Goal: Task Accomplishment & Management: Manage account settings

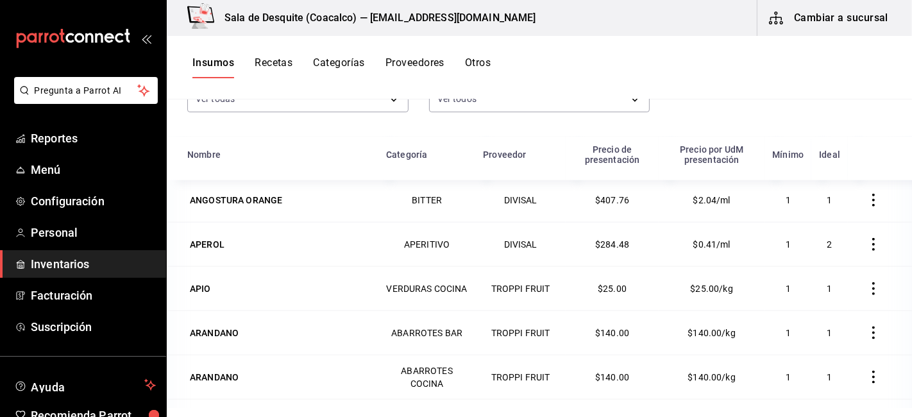
scroll to position [1377, 0]
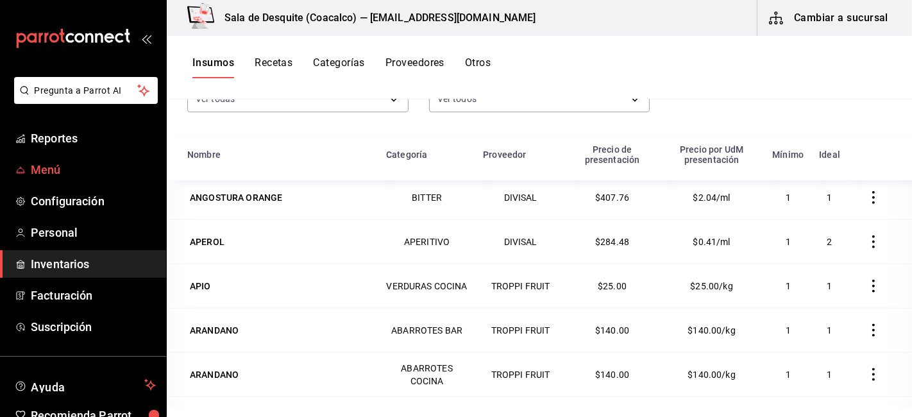
click at [46, 169] on span "Menú" at bounding box center [93, 169] width 125 height 17
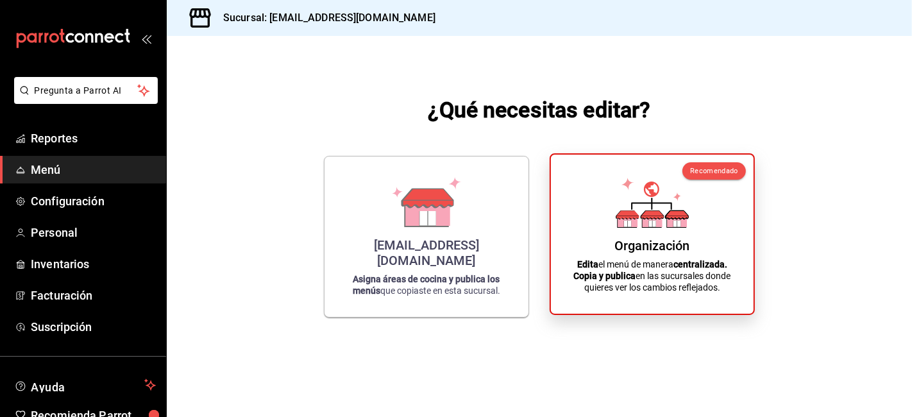
click at [645, 237] on div "Organización Edita el menú de manera centralizada. Copia y publica en las sucur…" at bounding box center [653, 234] width 172 height 139
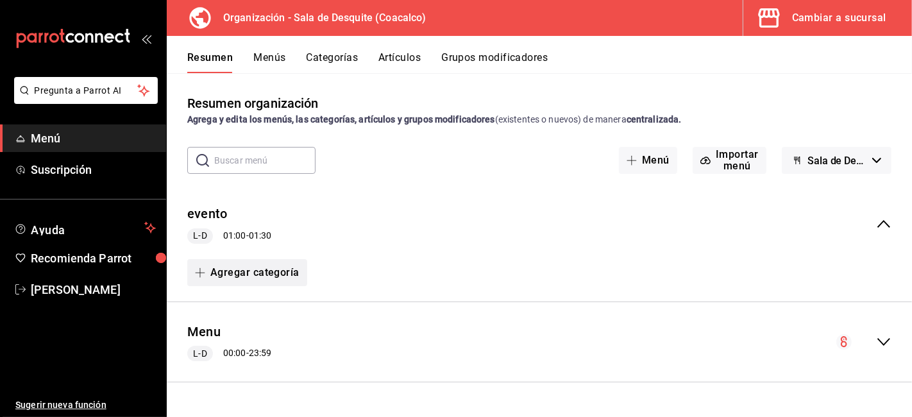
click at [219, 273] on button "Agregar categoría" at bounding box center [247, 272] width 120 height 27
click at [246, 332] on li "Categoría nueva" at bounding box center [242, 337] width 110 height 31
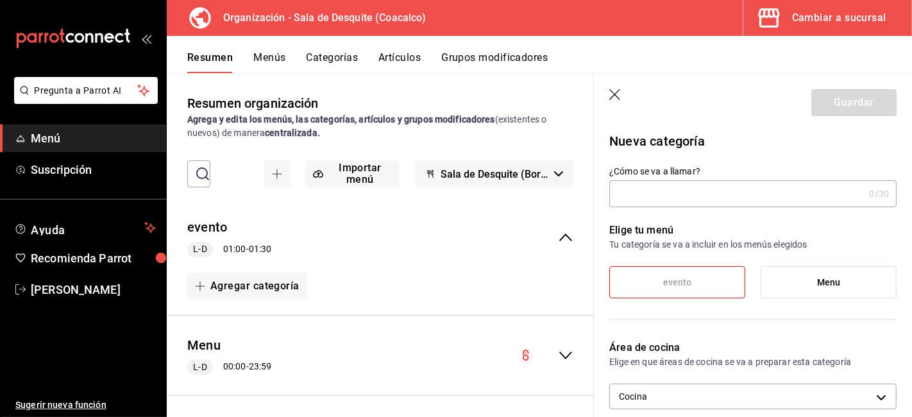
click at [646, 194] on input "¿Cómo se va a llamar?" at bounding box center [737, 194] width 255 height 26
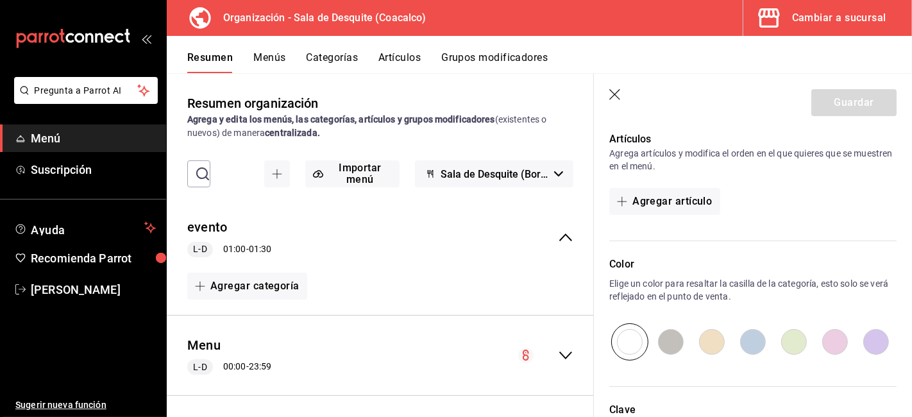
scroll to position [321, 0]
click at [616, 94] on icon "button" at bounding box center [615, 94] width 11 height 11
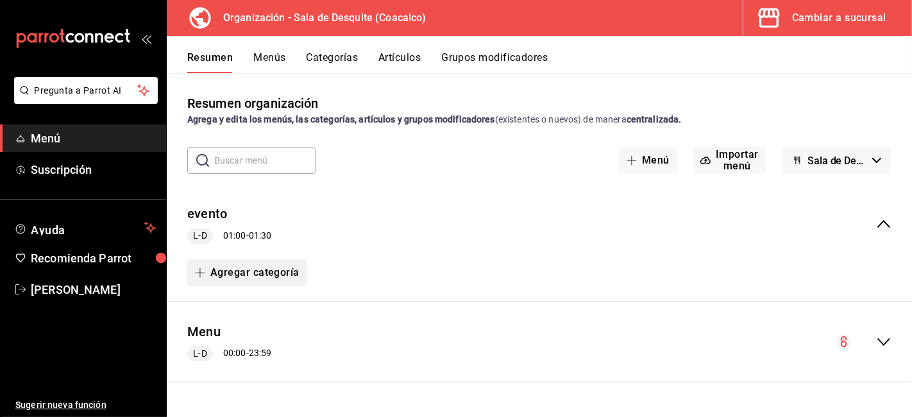
click at [263, 273] on button "Agregar categoría" at bounding box center [247, 272] width 120 height 27
click at [248, 307] on li "Categoría existente" at bounding box center [242, 306] width 110 height 31
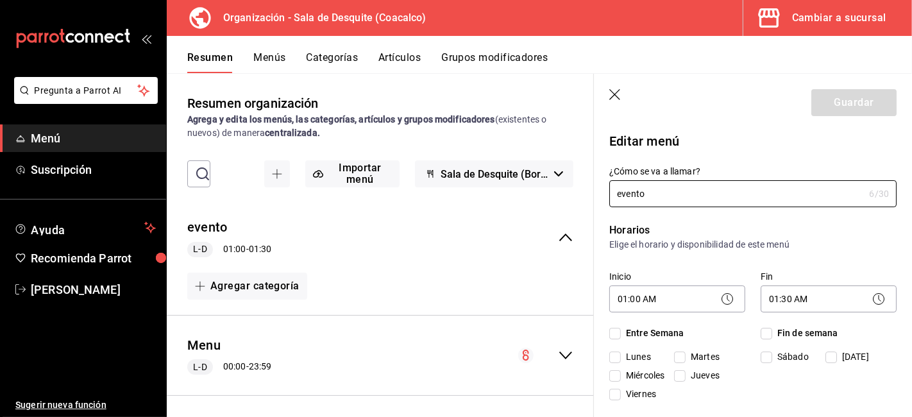
checkbox input "true"
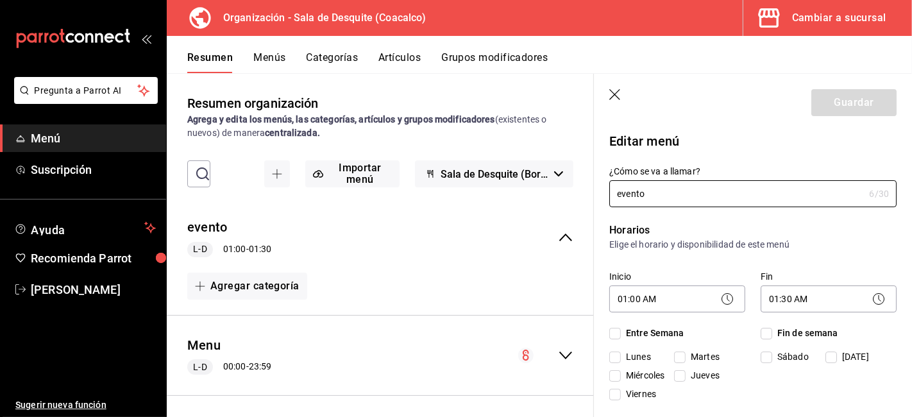
checkbox input "true"
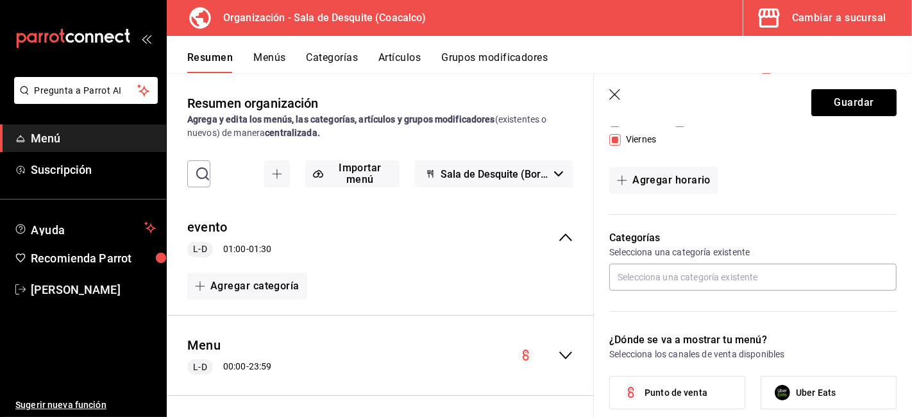
scroll to position [275, 0]
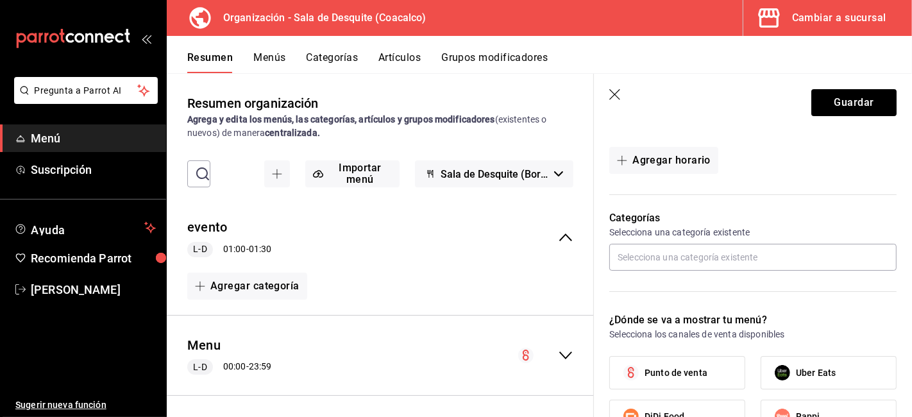
click at [618, 99] on icon "button" at bounding box center [616, 95] width 13 height 13
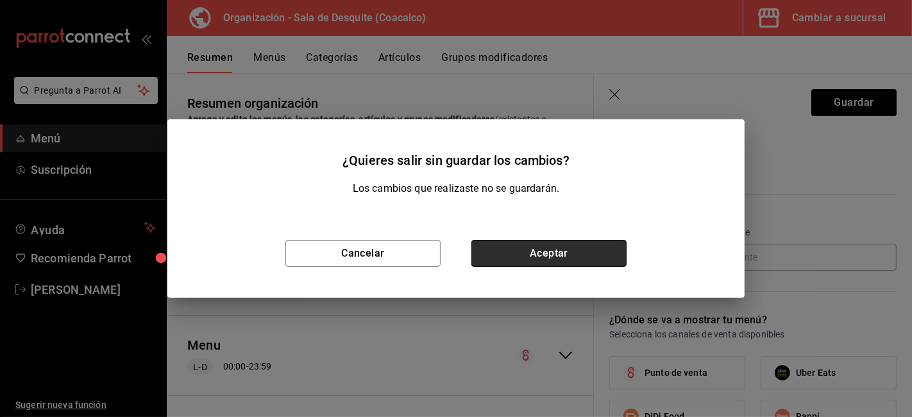
click at [531, 248] on button "Aceptar" at bounding box center [549, 253] width 155 height 27
type input "1759004049809"
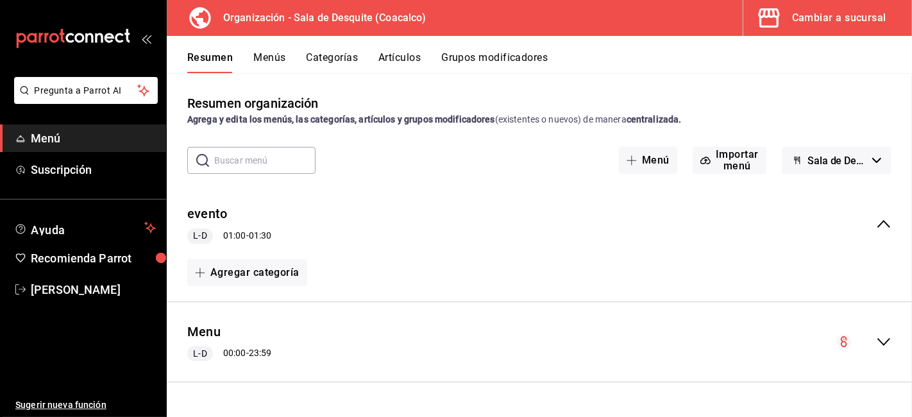
checkbox input "false"
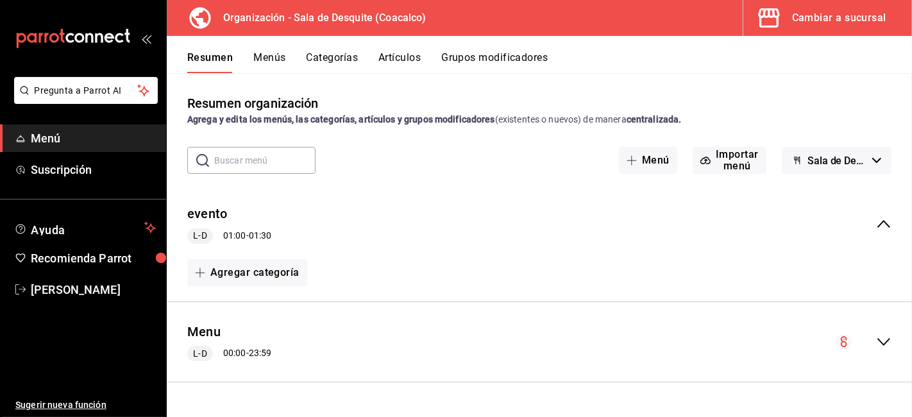
checkbox input "false"
click at [262, 269] on button "Agregar categoría" at bounding box center [247, 272] width 120 height 27
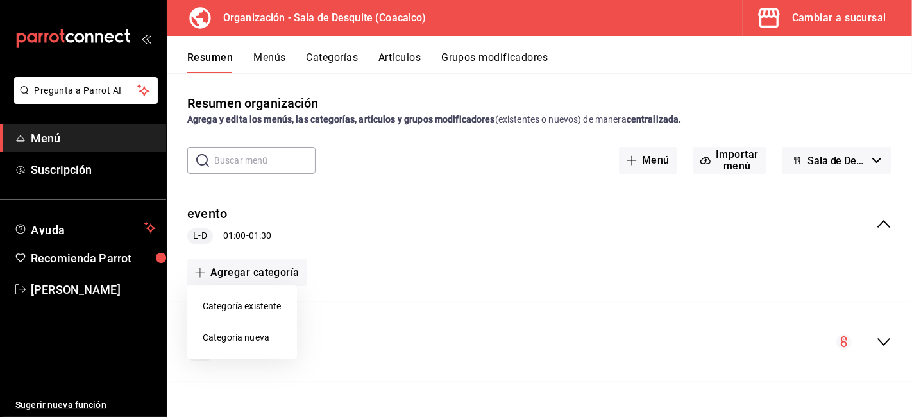
click at [495, 244] on div at bounding box center [456, 208] width 912 height 417
click at [404, 44] on div "Resumen Menús Categorías Artículos Grupos modificadores" at bounding box center [540, 54] width 746 height 37
click at [406, 62] on button "Artículos" at bounding box center [400, 62] width 42 height 22
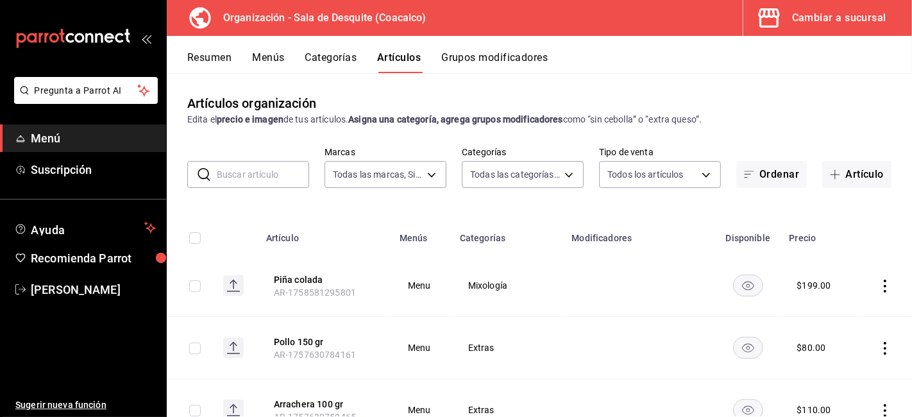
type input "ce7fefdb-faa0-48a6-8920-eec500a7b2ec"
type input "96532675-6f42-4a01-9b69-01dd0d4c7ba7,cb73de79-eda0-4170-9604-8310e9da0fa6,8cd0d…"
click at [851, 175] on button "Artículo" at bounding box center [857, 174] width 69 height 27
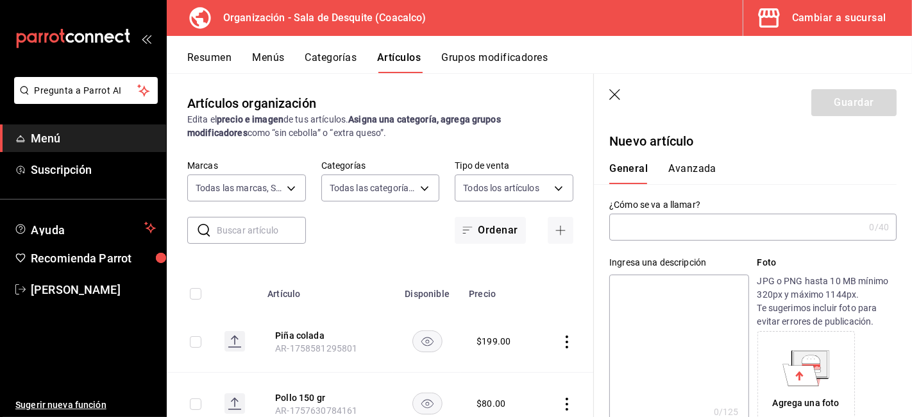
click at [653, 223] on input "text" at bounding box center [737, 227] width 255 height 26
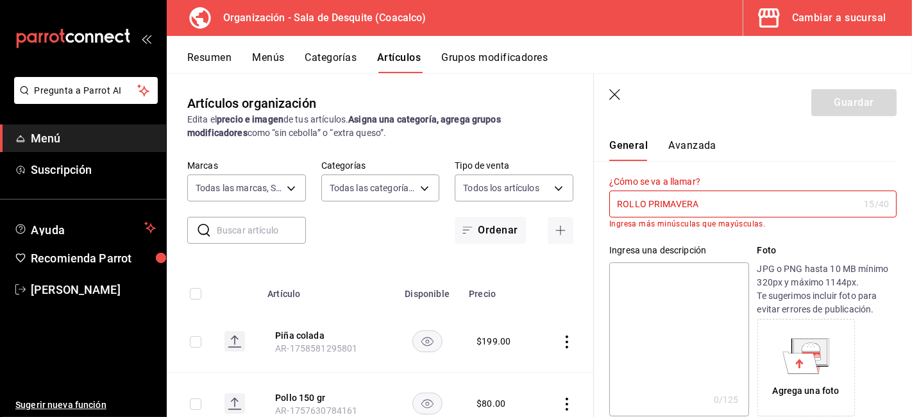
scroll to position [22, 0]
click at [717, 203] on input "ROLLO PRIMAVERA" at bounding box center [735, 205] width 250 height 26
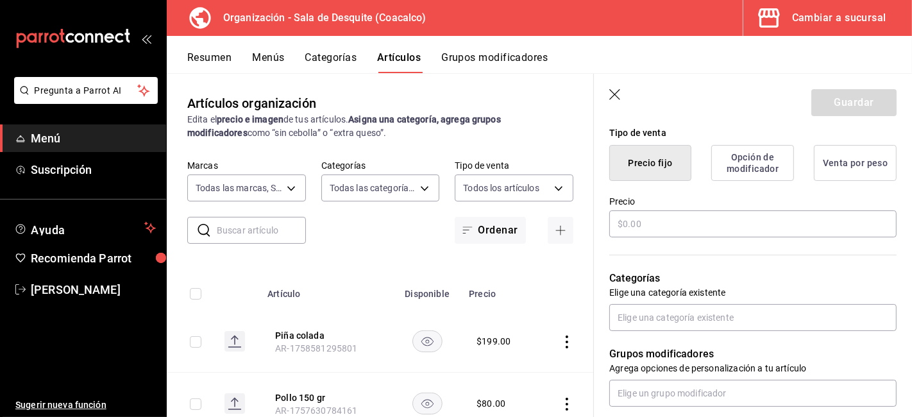
scroll to position [329, 0]
type input "ROLLO PRIMAVERA"
click at [665, 226] on input "text" at bounding box center [753, 223] width 287 height 27
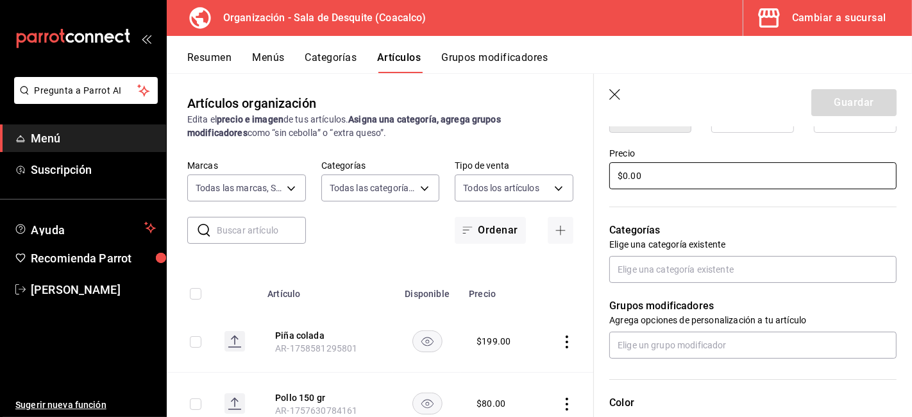
scroll to position [379, 0]
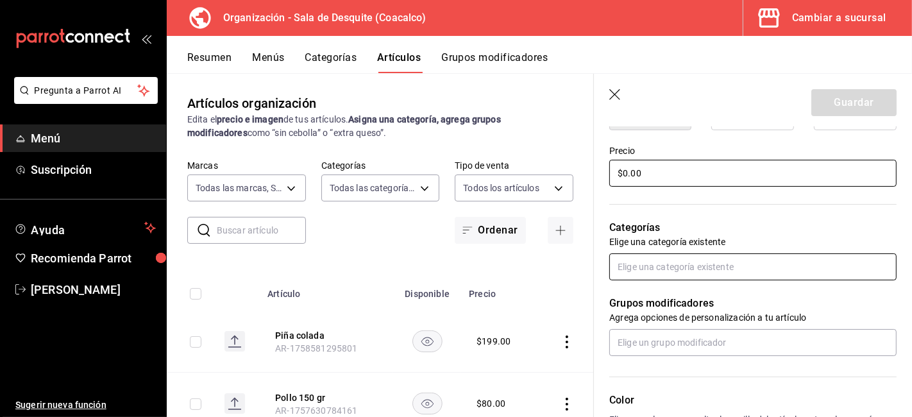
type input "$0.00"
click at [638, 274] on input "text" at bounding box center [753, 266] width 287 height 27
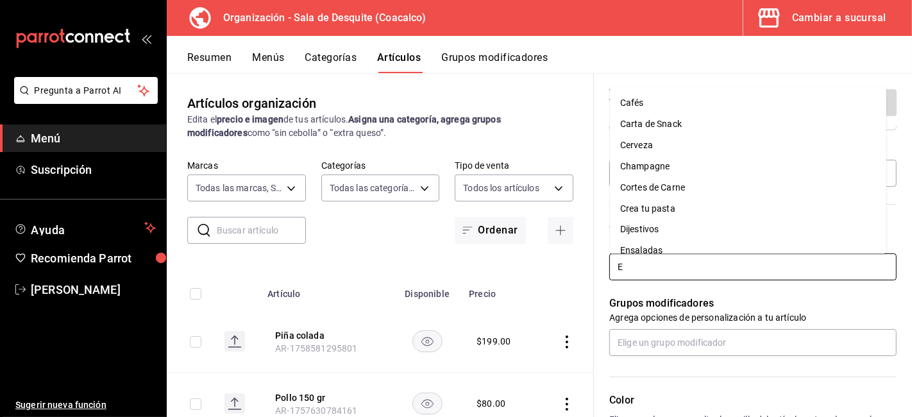
type input "EN"
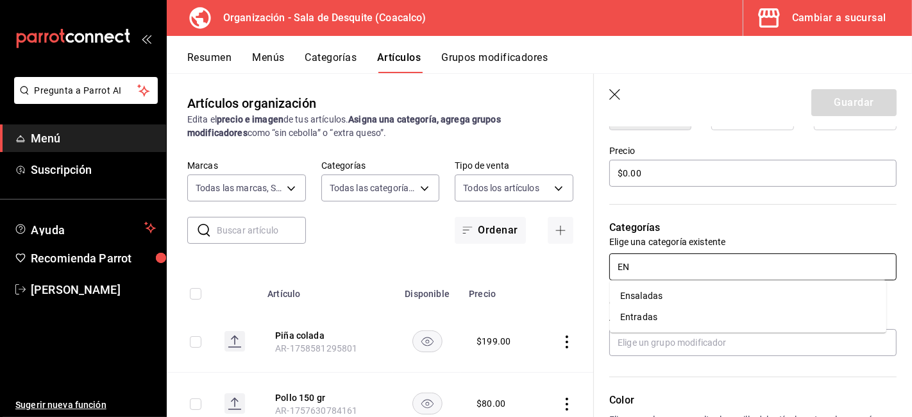
click at [642, 316] on li "Entradas" at bounding box center [748, 317] width 277 height 21
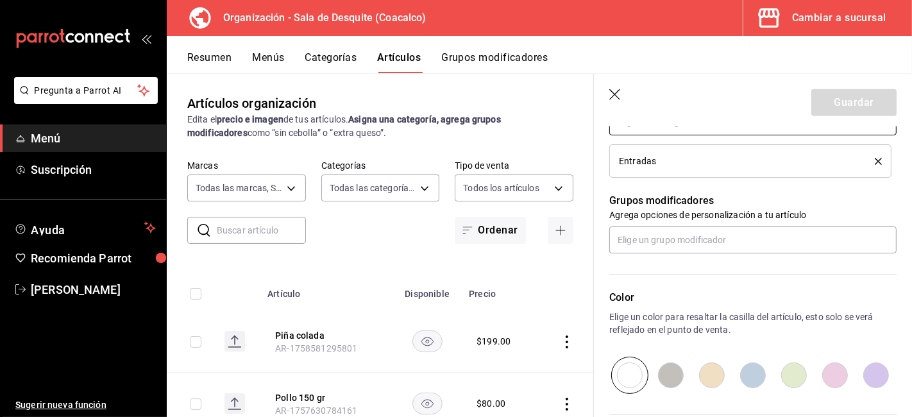
scroll to position [527, 0]
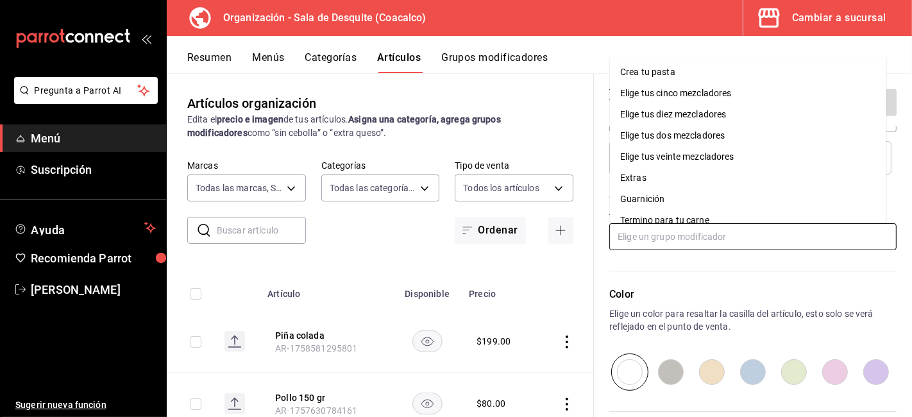
click at [644, 238] on input "text" at bounding box center [753, 236] width 287 height 27
click at [634, 178] on div "Extras" at bounding box center [633, 177] width 26 height 13
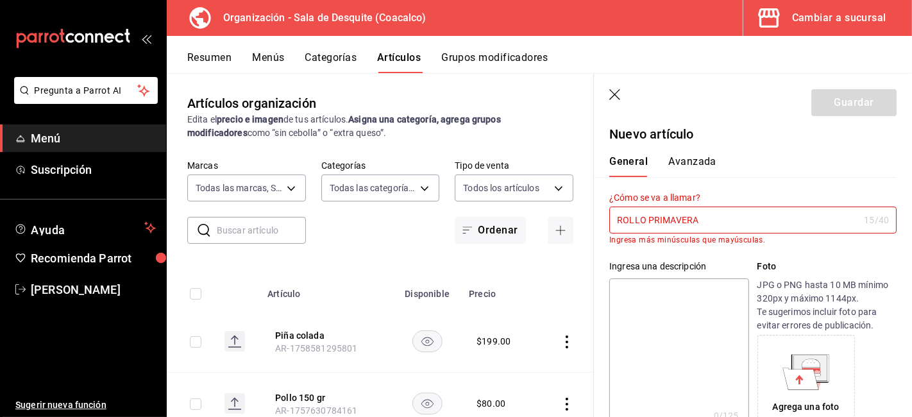
scroll to position [6, 0]
click at [712, 221] on input "ROLLO PRIMAVERA" at bounding box center [735, 221] width 250 height 26
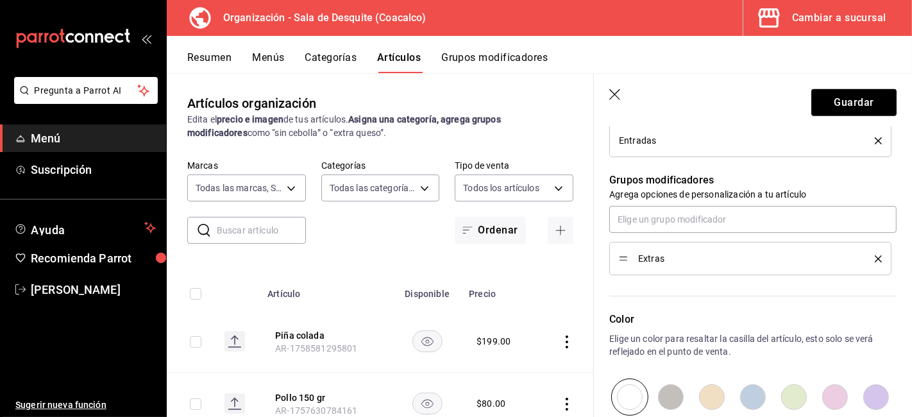
scroll to position [535, 0]
click at [875, 255] on icon "delete" at bounding box center [878, 258] width 7 height 7
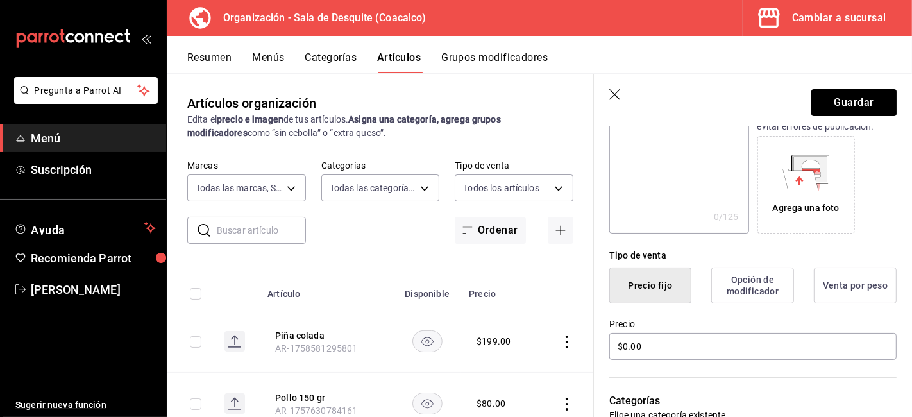
scroll to position [0, 0]
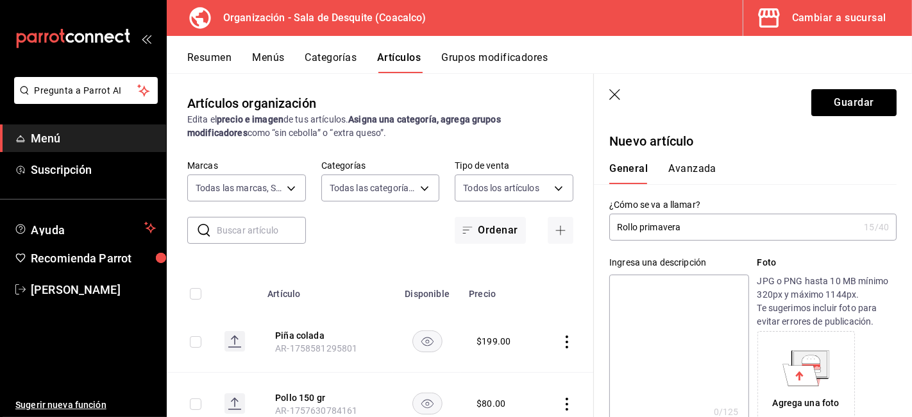
click at [700, 229] on input "Rollo primavera" at bounding box center [735, 227] width 250 height 26
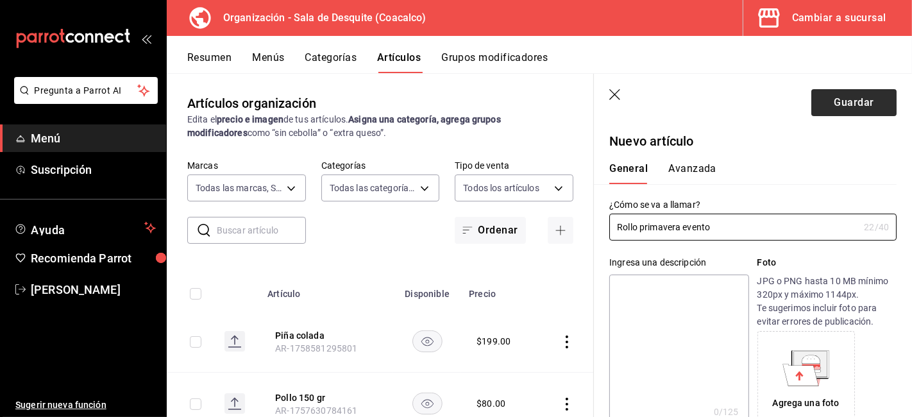
type input "Rollo primavera evento"
click at [815, 99] on button "Guardar" at bounding box center [854, 102] width 85 height 27
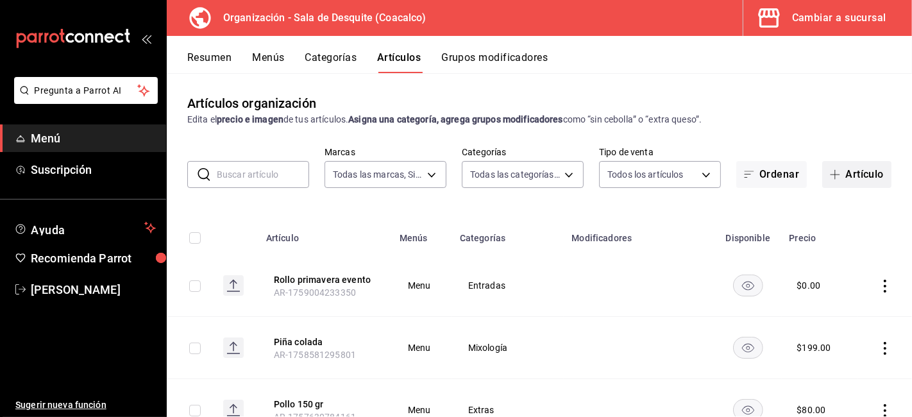
click at [835, 175] on button "Artículo" at bounding box center [857, 174] width 69 height 27
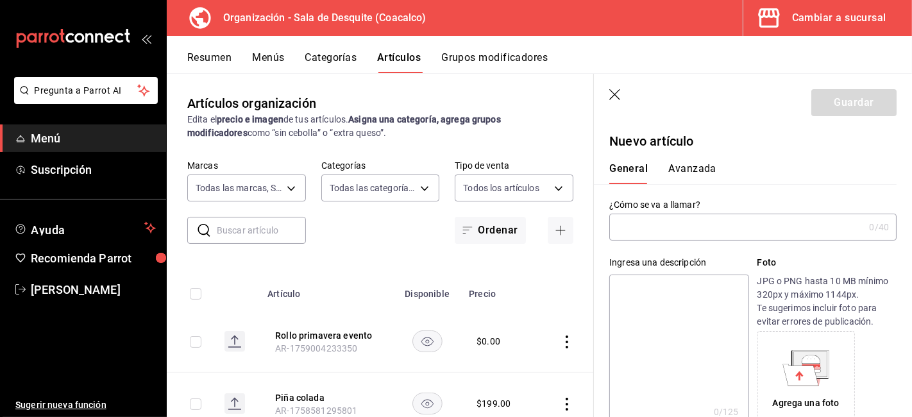
click at [647, 225] on input "text" at bounding box center [737, 227] width 255 height 26
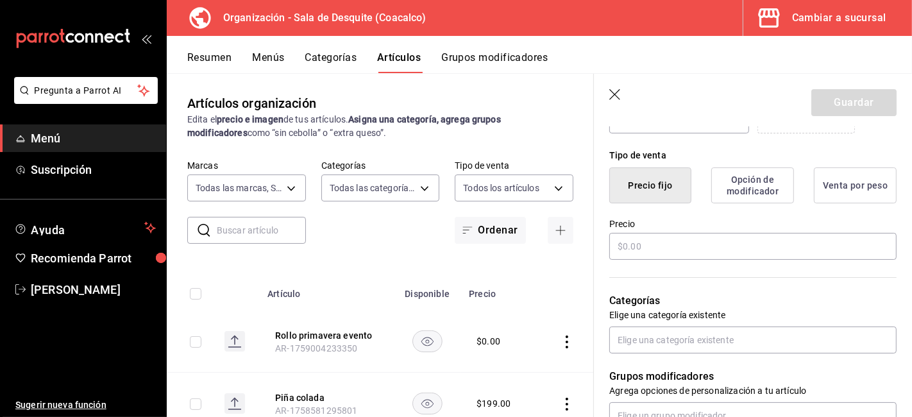
scroll to position [296, 0]
type input "Kushiagues evento"
click at [660, 239] on input "text" at bounding box center [753, 245] width 287 height 27
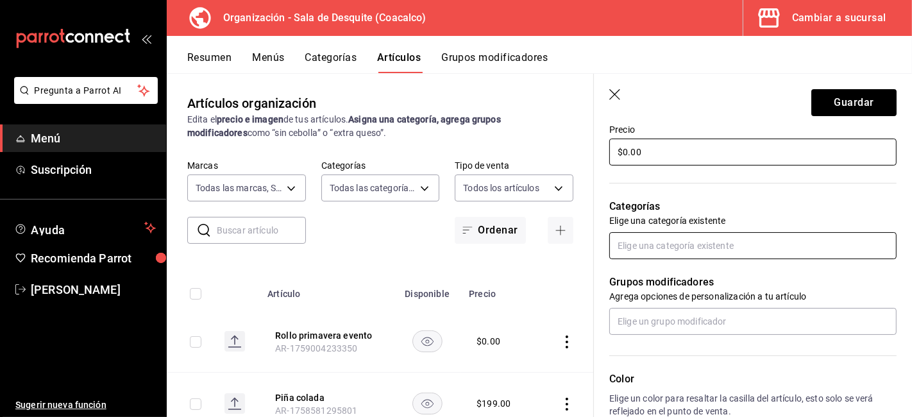
scroll to position [393, 0]
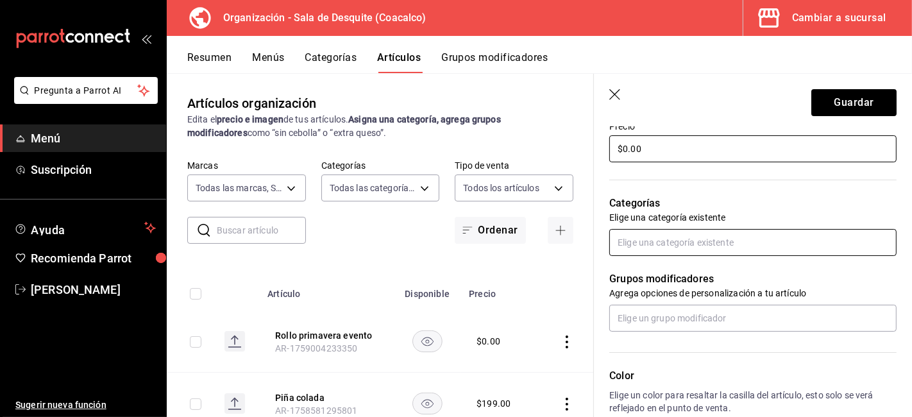
type input "$0.00"
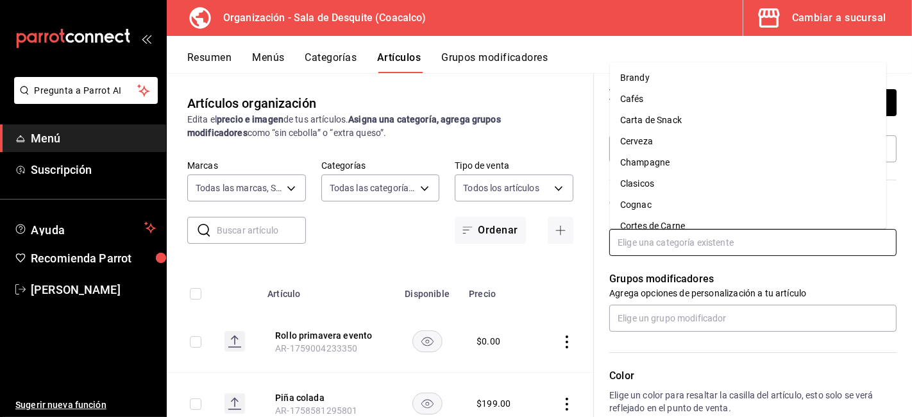
click at [632, 250] on input "text" at bounding box center [753, 242] width 287 height 27
type input "e"
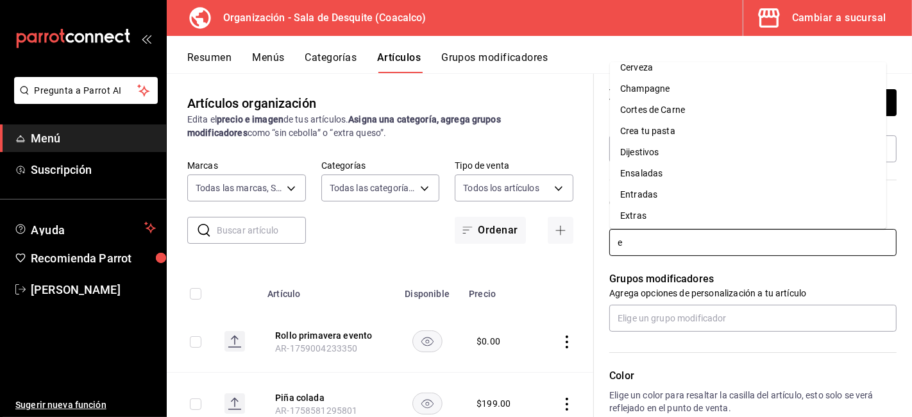
scroll to position [53, 0]
click at [638, 194] on li "Entradas" at bounding box center [748, 194] width 277 height 21
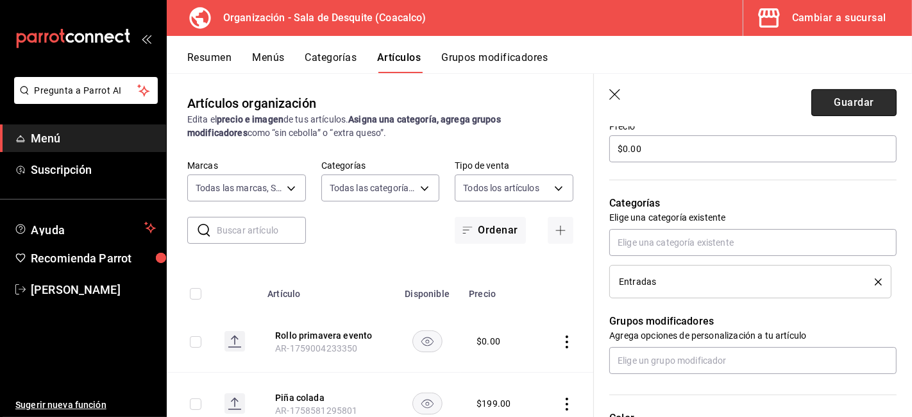
click at [850, 105] on button "Guardar" at bounding box center [854, 102] width 85 height 27
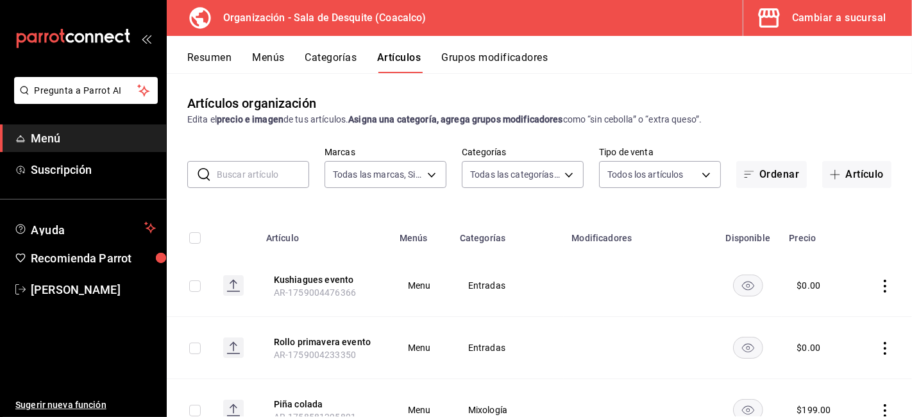
click at [205, 59] on button "Resumen" at bounding box center [209, 62] width 44 height 22
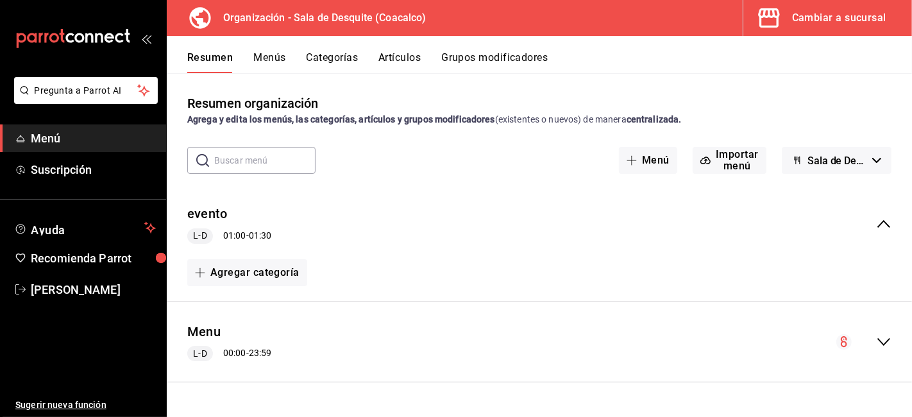
click at [40, 132] on span "Menú" at bounding box center [93, 138] width 125 height 17
click at [266, 61] on button "Menús" at bounding box center [269, 62] width 32 height 22
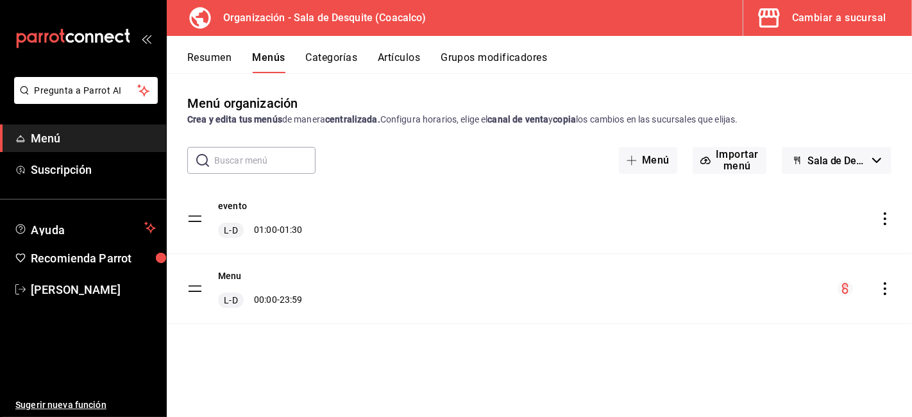
click at [348, 60] on button "Categorías" at bounding box center [332, 62] width 52 height 22
